Goal: Information Seeking & Learning: Find specific fact

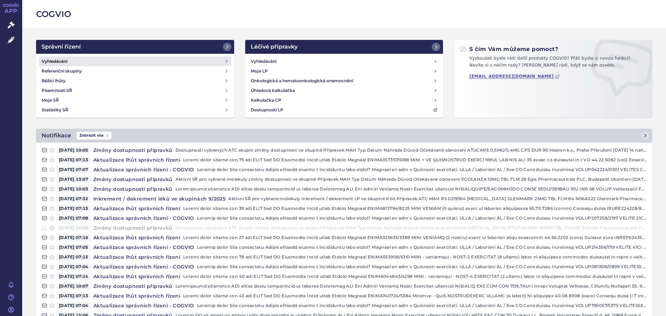
click at [49, 58] on h4 "Vyhledávání" at bounding box center [55, 61] width 26 height 7
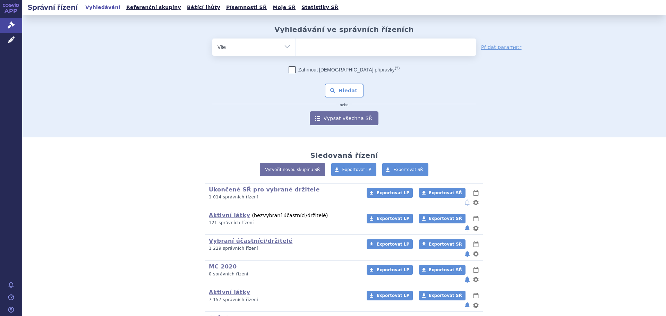
click at [343, 46] on ul at bounding box center [386, 46] width 180 height 15
click at [296, 46] on select at bounding box center [296, 46] width 0 height 17
type input "ed"
type input "edo"
type input "edoxa"
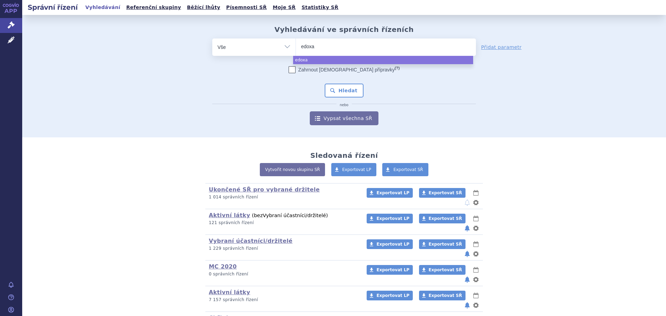
type input "edoxab"
type input "edoxaba"
type input "[MEDICAL_DATA]"
select select "[MEDICAL_DATA]"
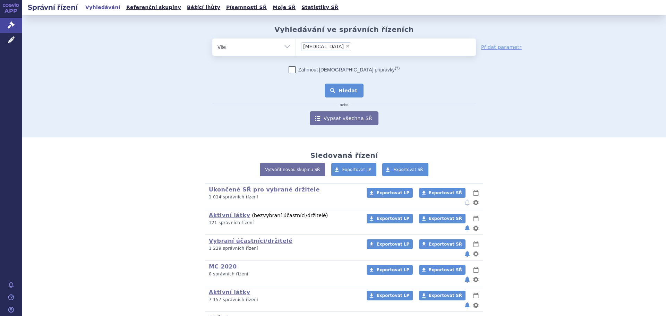
click at [336, 91] on button "Hledat" at bounding box center [344, 91] width 39 height 14
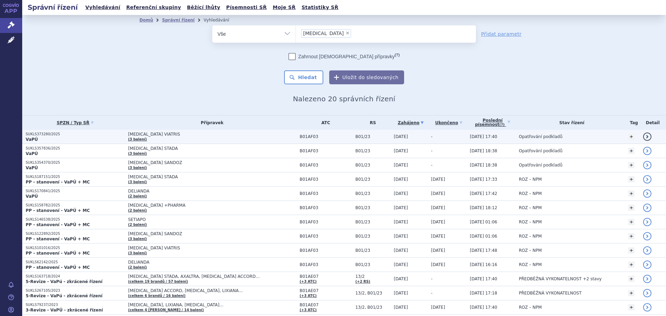
click at [205, 134] on span "EDOXABAN VIATRIS" at bounding box center [212, 134] width 168 height 5
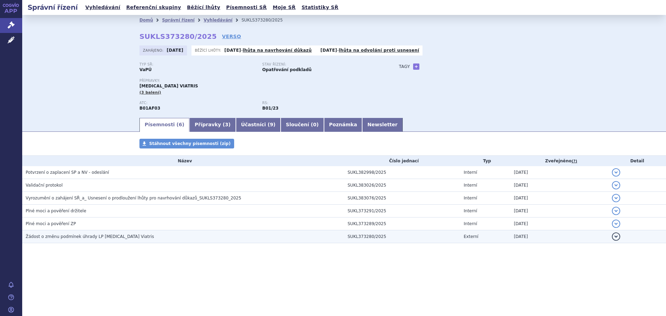
click at [87, 236] on span "Žádost o změnu podmínek úhrady LP Edoxaban Viatris" at bounding box center [90, 236] width 128 height 5
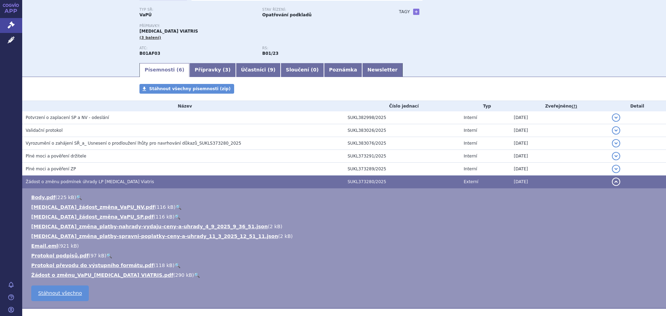
scroll to position [89, 0]
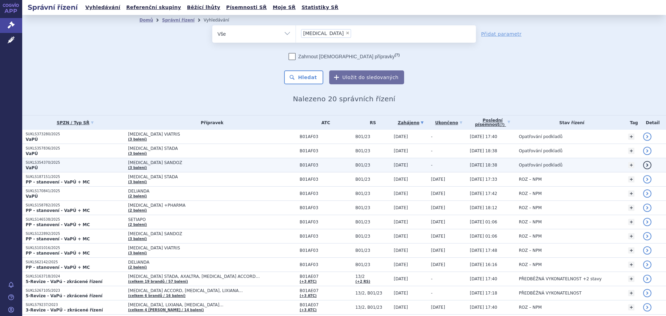
click at [184, 164] on span "[MEDICAL_DATA] SANDOZ" at bounding box center [212, 162] width 168 height 5
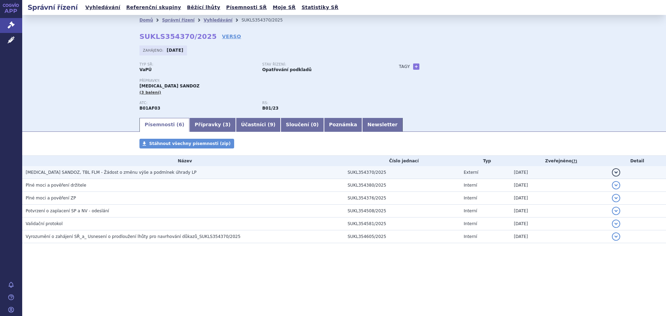
click at [103, 172] on span "EDOXABAN SANDOZ, TBL FLM - Žádost o změnu výše a podmínek úhrady LP" at bounding box center [111, 172] width 171 height 5
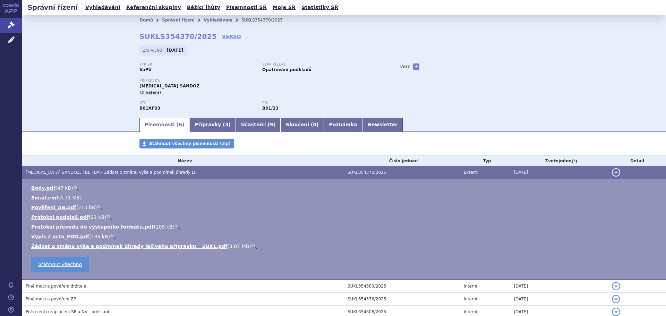
click at [251, 245] on link "🔍" at bounding box center [254, 247] width 6 height 6
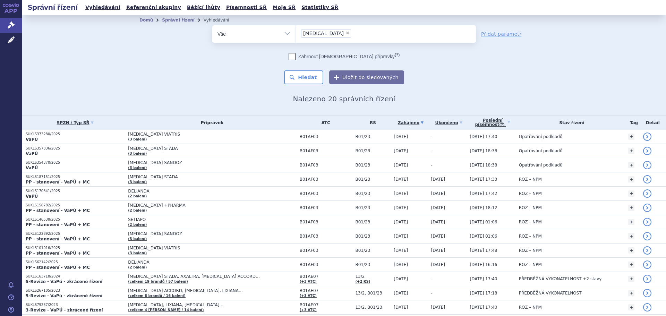
click at [346, 32] on span "×" at bounding box center [348, 33] width 4 height 4
click at [296, 32] on select "edoxaban" at bounding box center [296, 33] width 0 height 17
select select
click at [324, 39] on ul at bounding box center [386, 32] width 180 height 15
click at [296, 39] on select "edoxaban" at bounding box center [296, 33] width 0 height 17
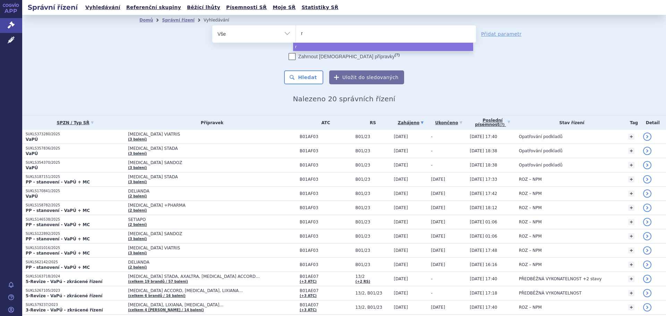
type input "ri"
type input "riv"
type input "riva"
type input "rivar"
type input "rivaro"
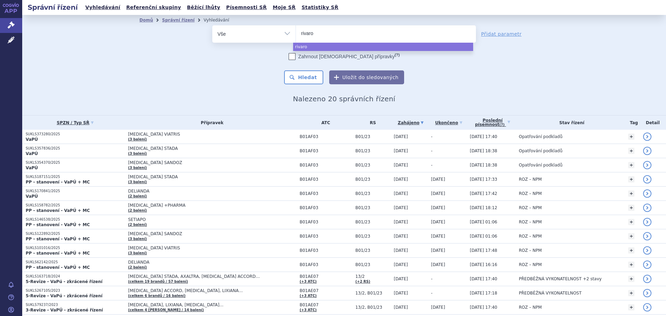
type input "rivarox"
type input "rivaroxab"
type input "rivaroxaba"
type input "rivaroxaban"
select select "rivaroxaban"
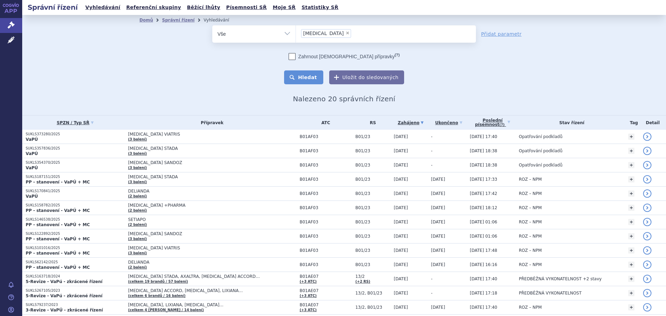
click at [304, 79] on button "Hledat" at bounding box center [303, 77] width 39 height 14
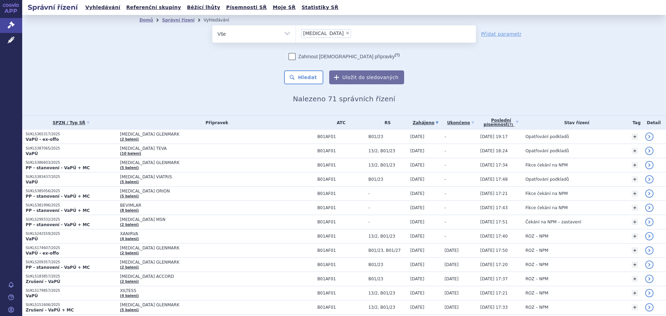
click at [346, 34] on span "×" at bounding box center [348, 33] width 4 height 4
click at [296, 34] on select "rivaroxaban" at bounding box center [296, 33] width 0 height 17
select select
type input "pr"
type input "preg"
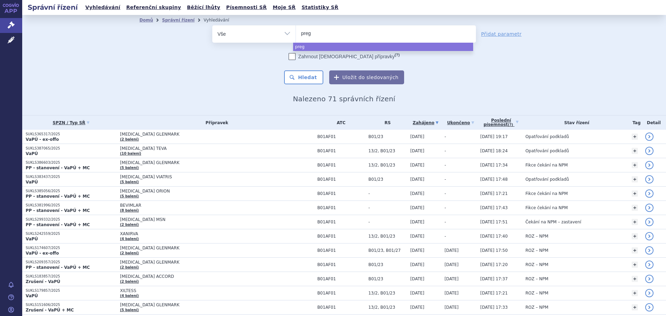
type input "prega"
type input "pregaba"
type input "pregabaůl"
type input "pregabaůli"
type input "pregabaůl"
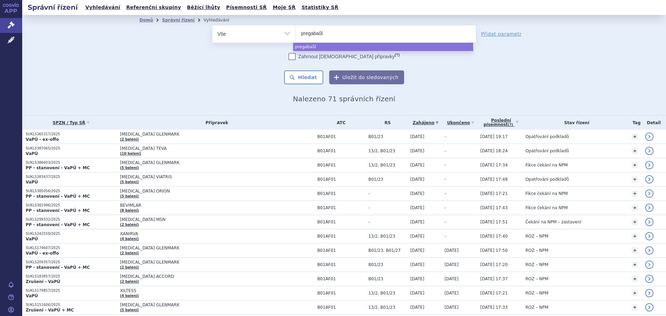
type input "pregabaů"
type input "pregaba"
type input "pregabal"
type input "pregabali"
type input "[MEDICAL_DATA]"
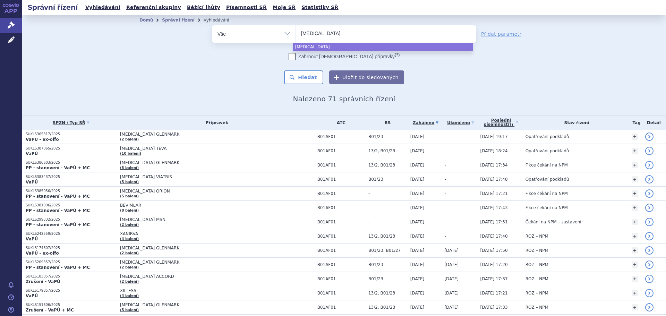
select select "[MEDICAL_DATA]"
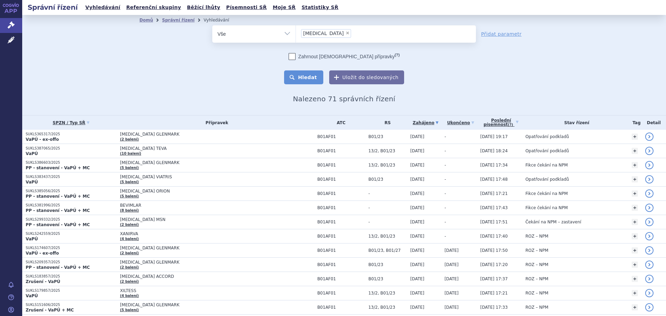
click at [307, 80] on button "Hledat" at bounding box center [303, 77] width 39 height 14
